Goal: Information Seeking & Learning: Check status

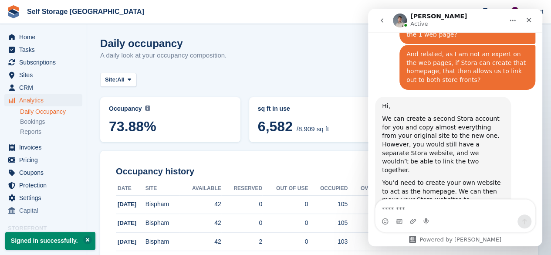
scroll to position [2422, 0]
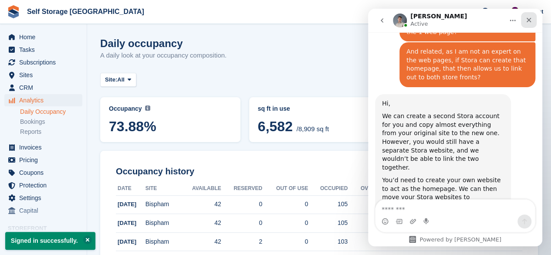
click at [531, 21] on icon "Close" at bounding box center [528, 20] width 7 height 7
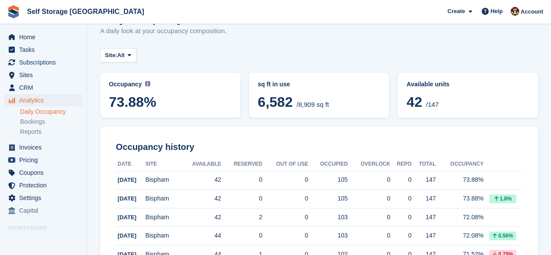
scroll to position [0, 0]
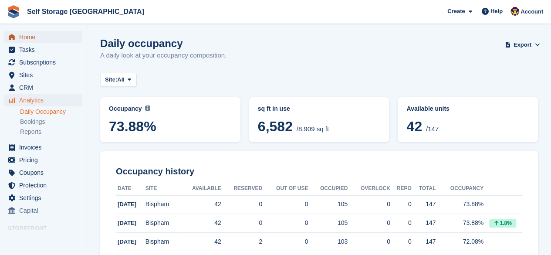
click at [25, 36] on span "Home" at bounding box center [45, 37] width 52 height 12
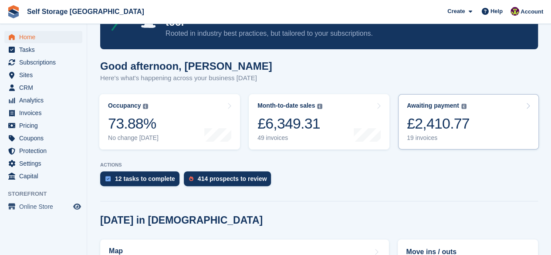
scroll to position [57, 0]
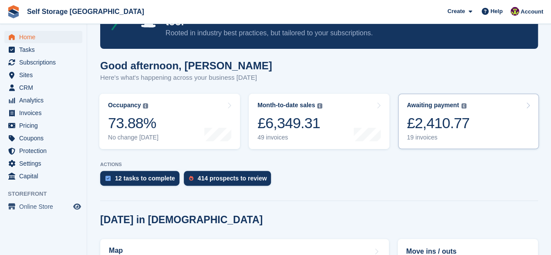
click at [431, 114] on div "£2,410.77" at bounding box center [438, 123] width 63 height 18
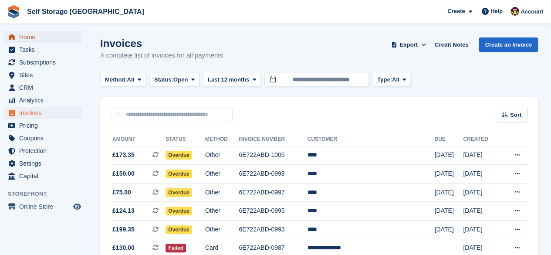
click at [30, 36] on span "Home" at bounding box center [45, 37] width 52 height 12
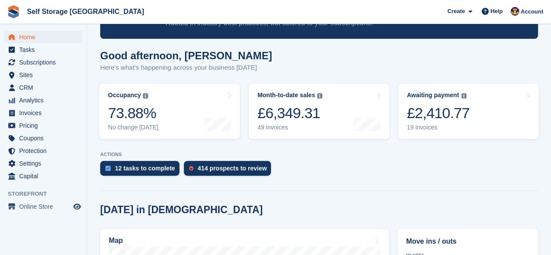
scroll to position [69, 0]
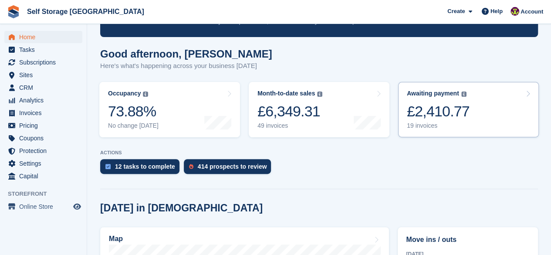
click at [438, 102] on div "£2,410.77" at bounding box center [438, 111] width 63 height 18
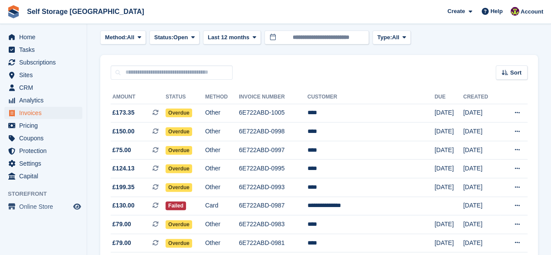
scroll to position [53, 0]
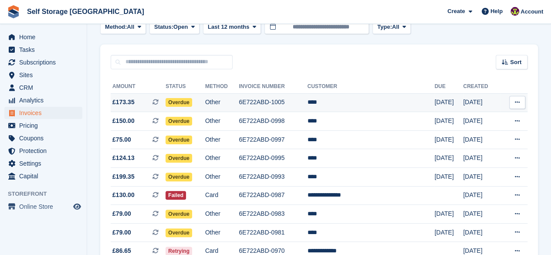
click at [374, 103] on td "****" at bounding box center [370, 102] width 127 height 19
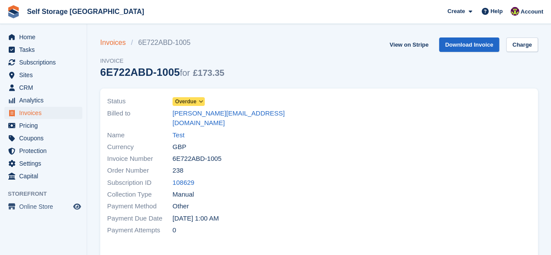
click at [111, 43] on link "Invoices" at bounding box center [115, 42] width 31 height 10
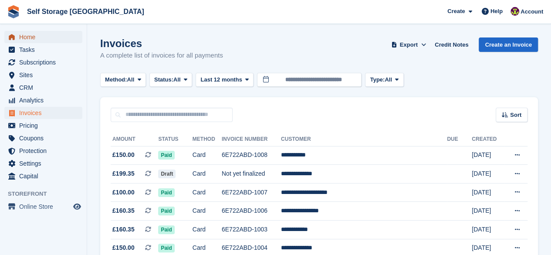
click at [31, 37] on span "Home" at bounding box center [45, 37] width 52 height 12
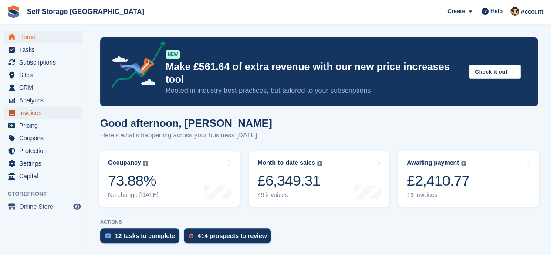
click at [46, 115] on span "Invoices" at bounding box center [45, 113] width 52 height 12
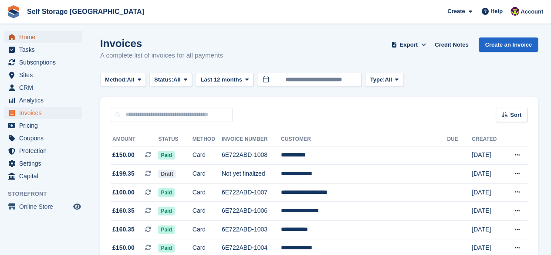
click at [34, 34] on span "Home" at bounding box center [45, 37] width 52 height 12
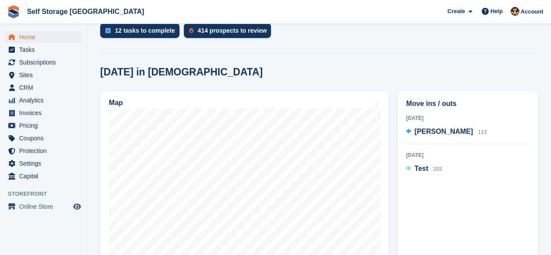
scroll to position [210, 0]
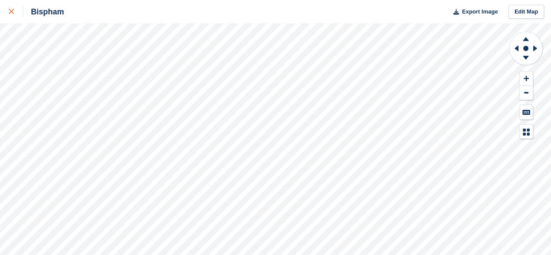
click at [10, 16] on div at bounding box center [16, 12] width 14 height 10
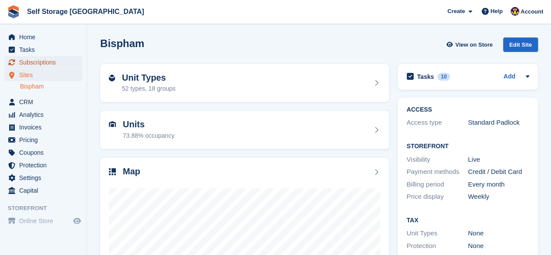
click at [43, 59] on span "Subscriptions" at bounding box center [45, 62] width 52 height 12
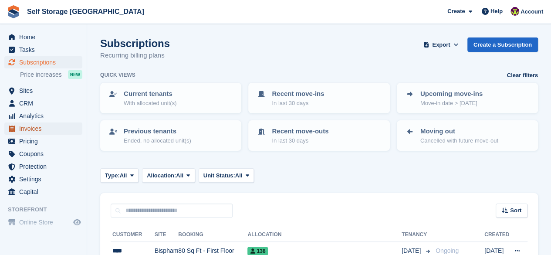
click at [38, 128] on span "Invoices" at bounding box center [45, 128] width 52 height 12
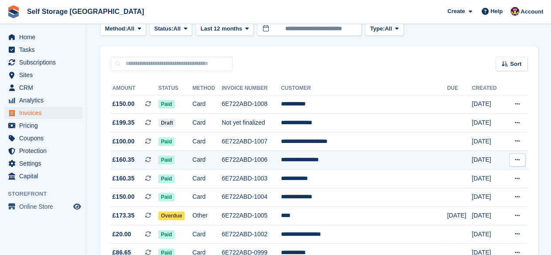
scroll to position [52, 0]
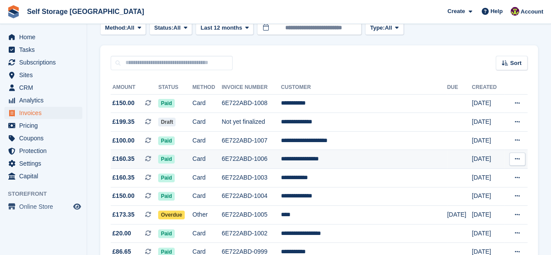
click at [265, 159] on td "6E722ABD-1006" at bounding box center [251, 159] width 59 height 19
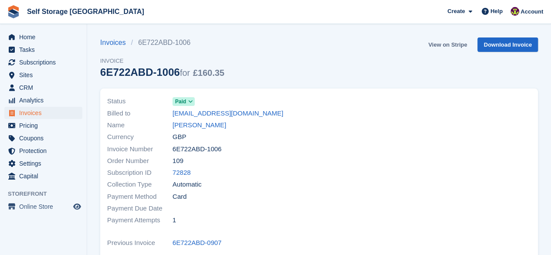
click at [444, 44] on link "View on Stripe" at bounding box center [448, 44] width 46 height 14
